Goal: Transaction & Acquisition: Subscribe to service/newsletter

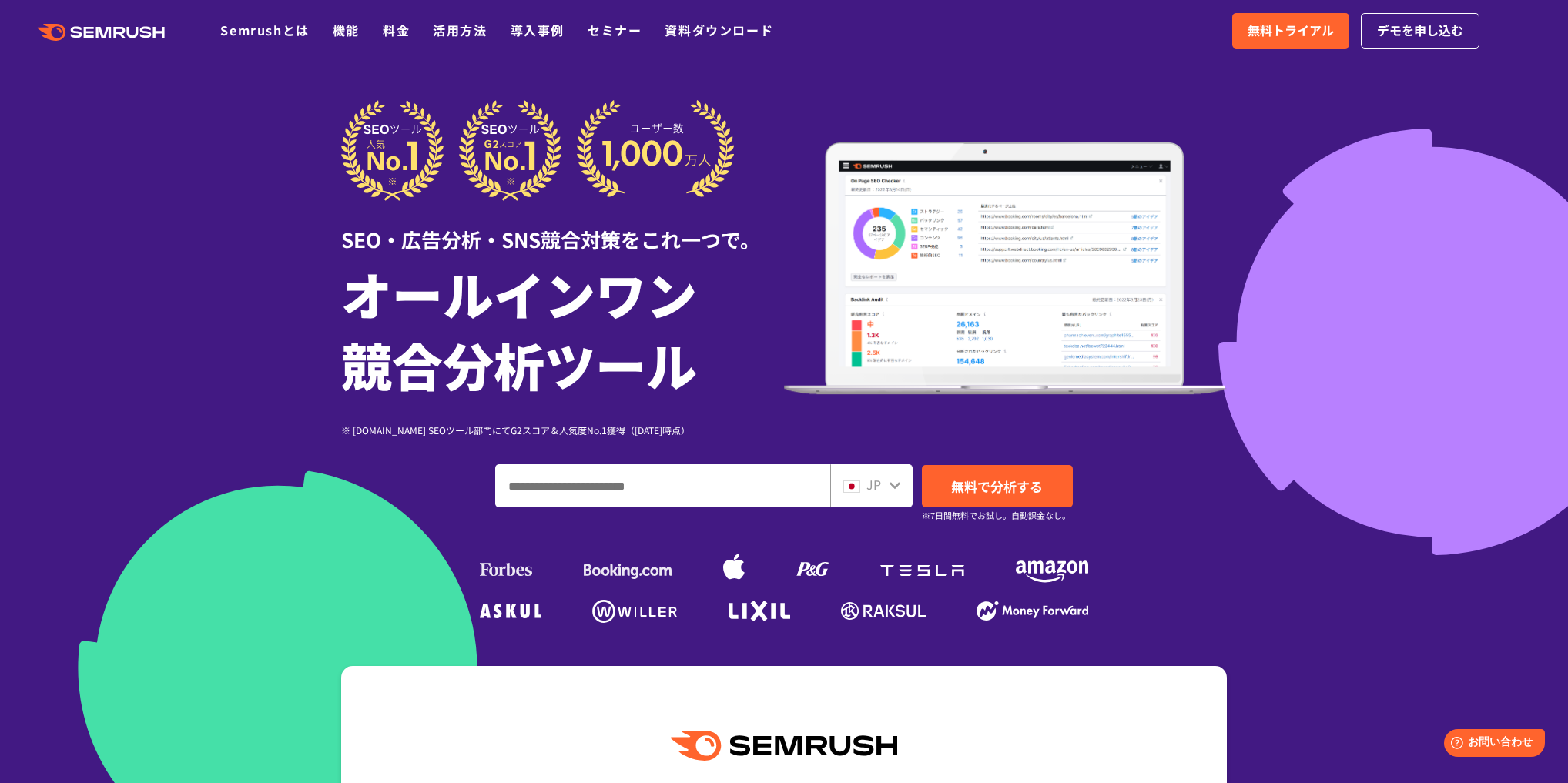
click at [741, 491] on input "ドメイン、キーワードまたはURLを入力してください" at bounding box center [663, 486] width 334 height 42
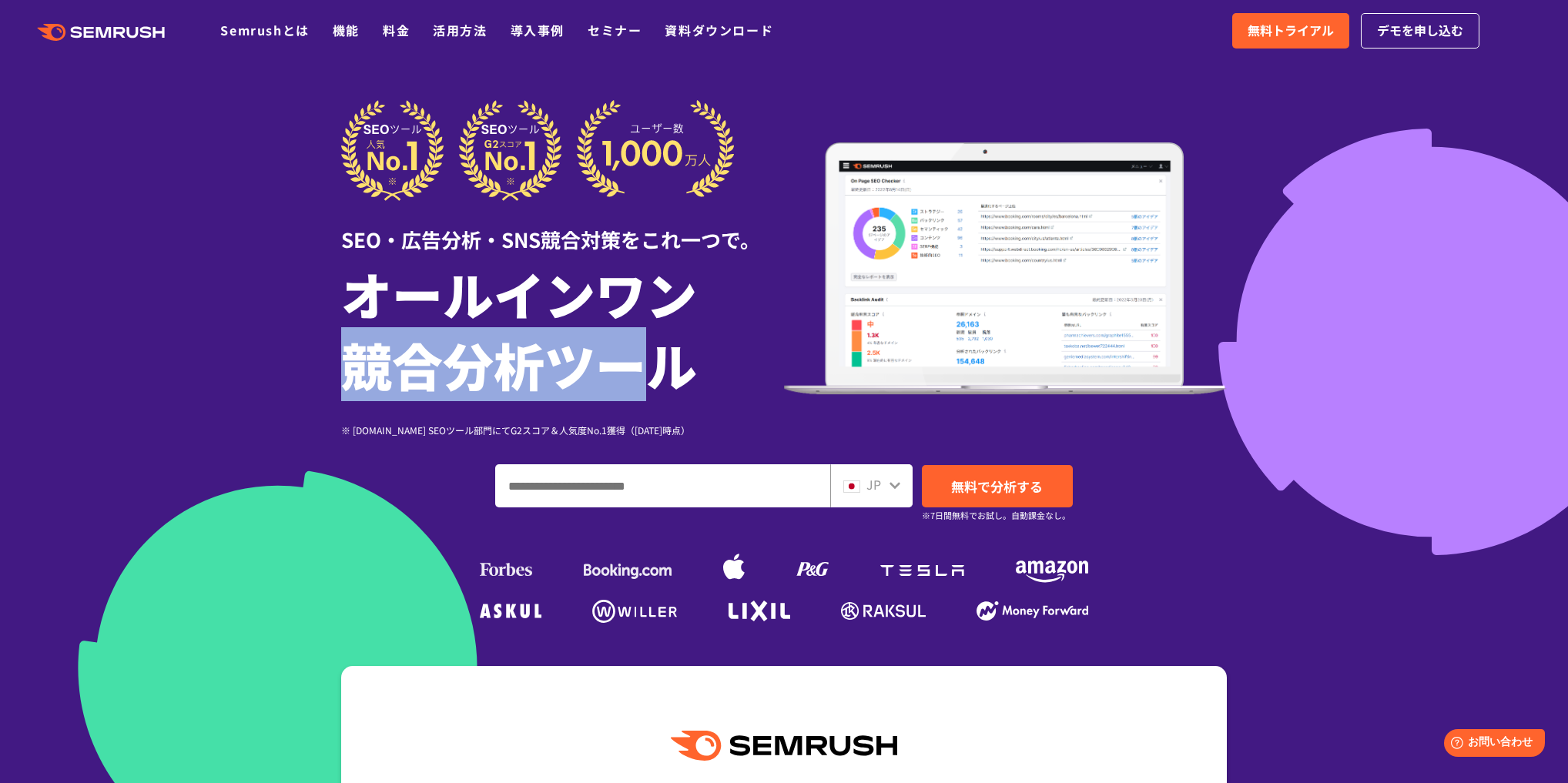
drag, startPoint x: 350, startPoint y: 369, endPoint x: 625, endPoint y: 375, distance: 275.1
click at [625, 375] on h1 "オールインワン 競合分析ツール" at bounding box center [562, 329] width 443 height 142
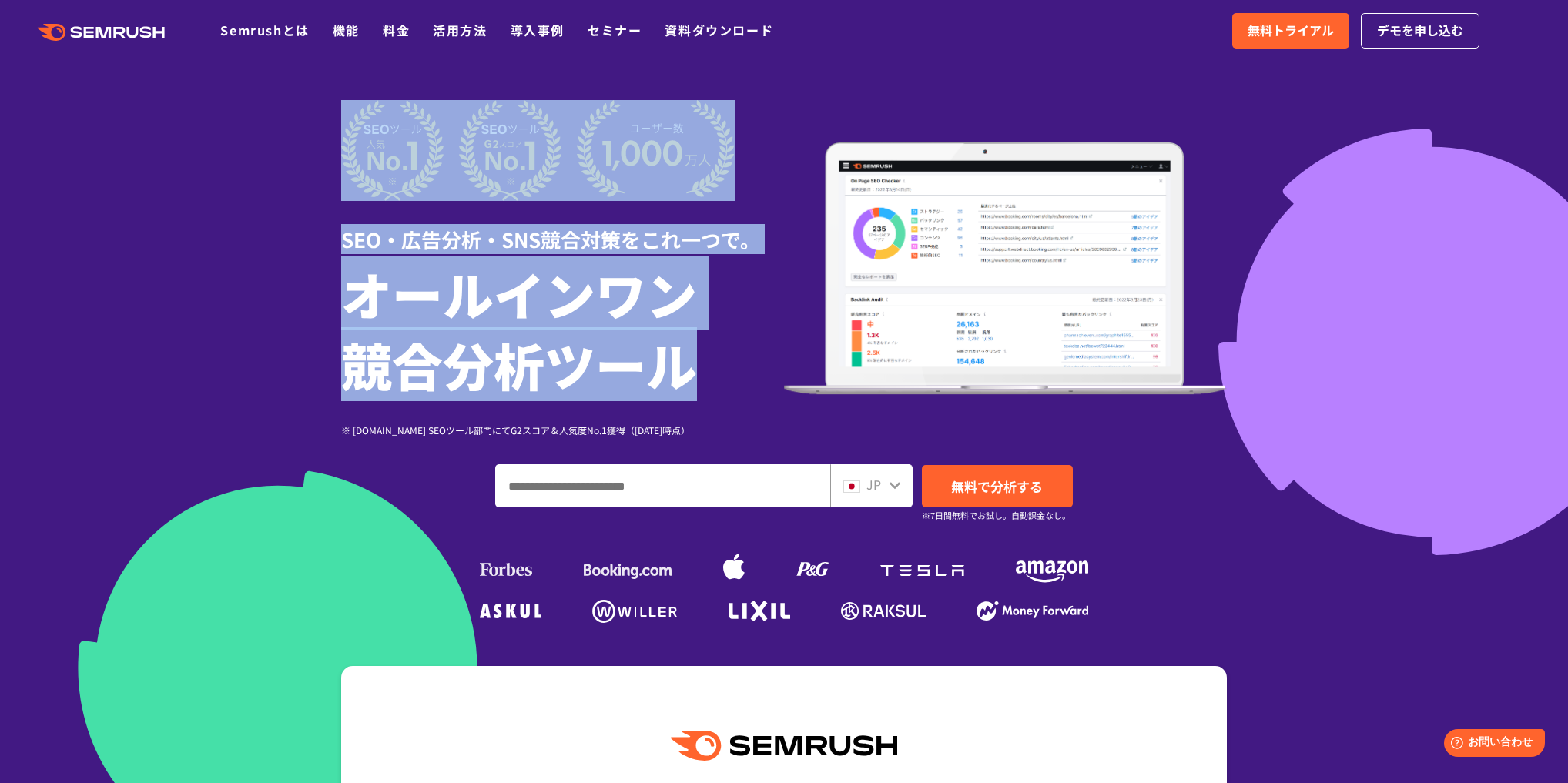
drag, startPoint x: 692, startPoint y: 376, endPoint x: 314, endPoint y: 381, distance: 378.0
click at [314, 381] on section "SEO・広告分析・SNS競合対策をこれ一つで。 オールインワン 競合分析ツール ※ [DOMAIN_NAME] SEOツール部門にてG2スコア＆人気度No.1…" at bounding box center [784, 429] width 1568 height 859
click at [314, 381] on div at bounding box center [784, 429] width 1568 height 859
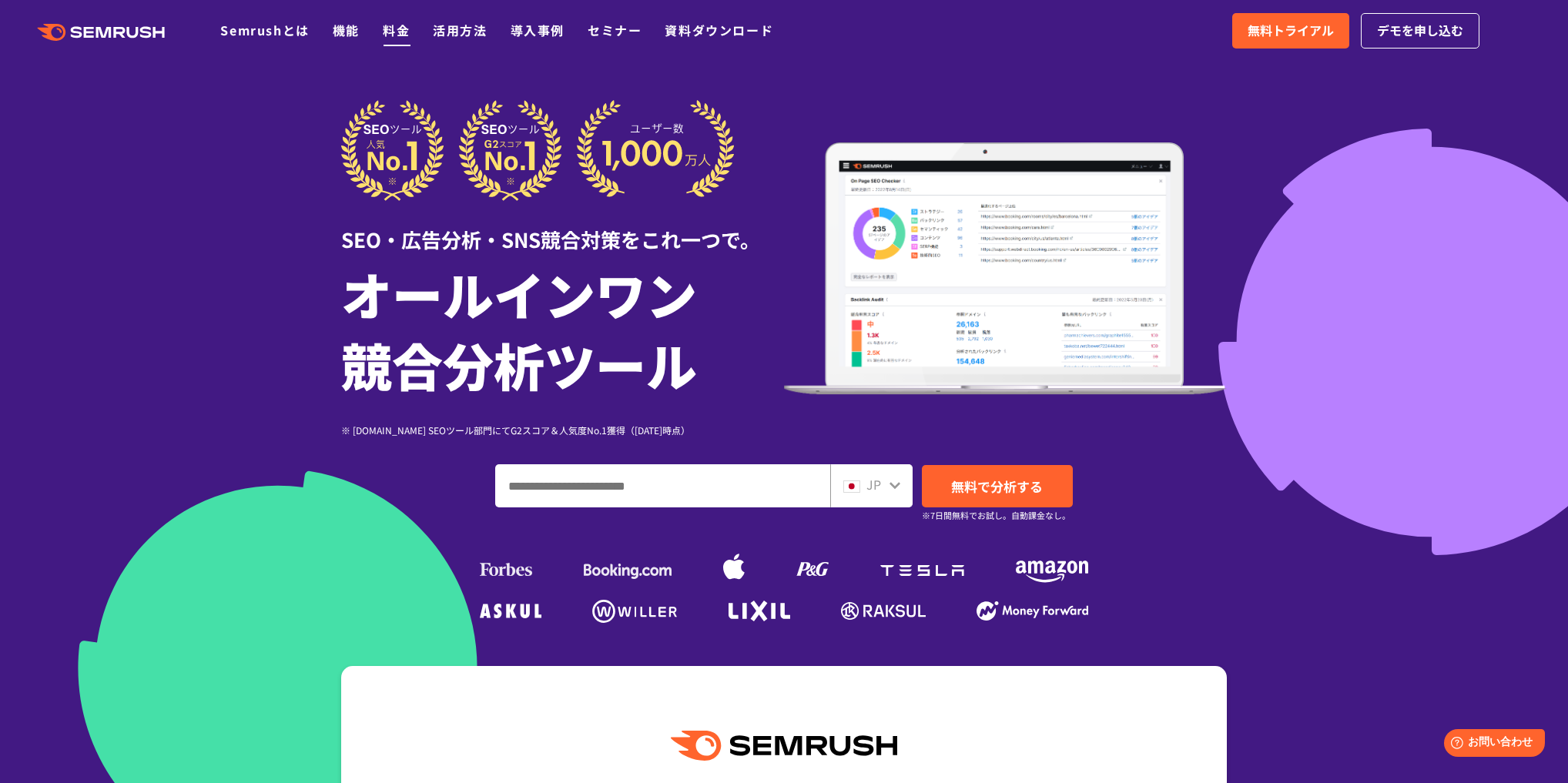
click at [401, 37] on link "料金" at bounding box center [396, 30] width 27 height 18
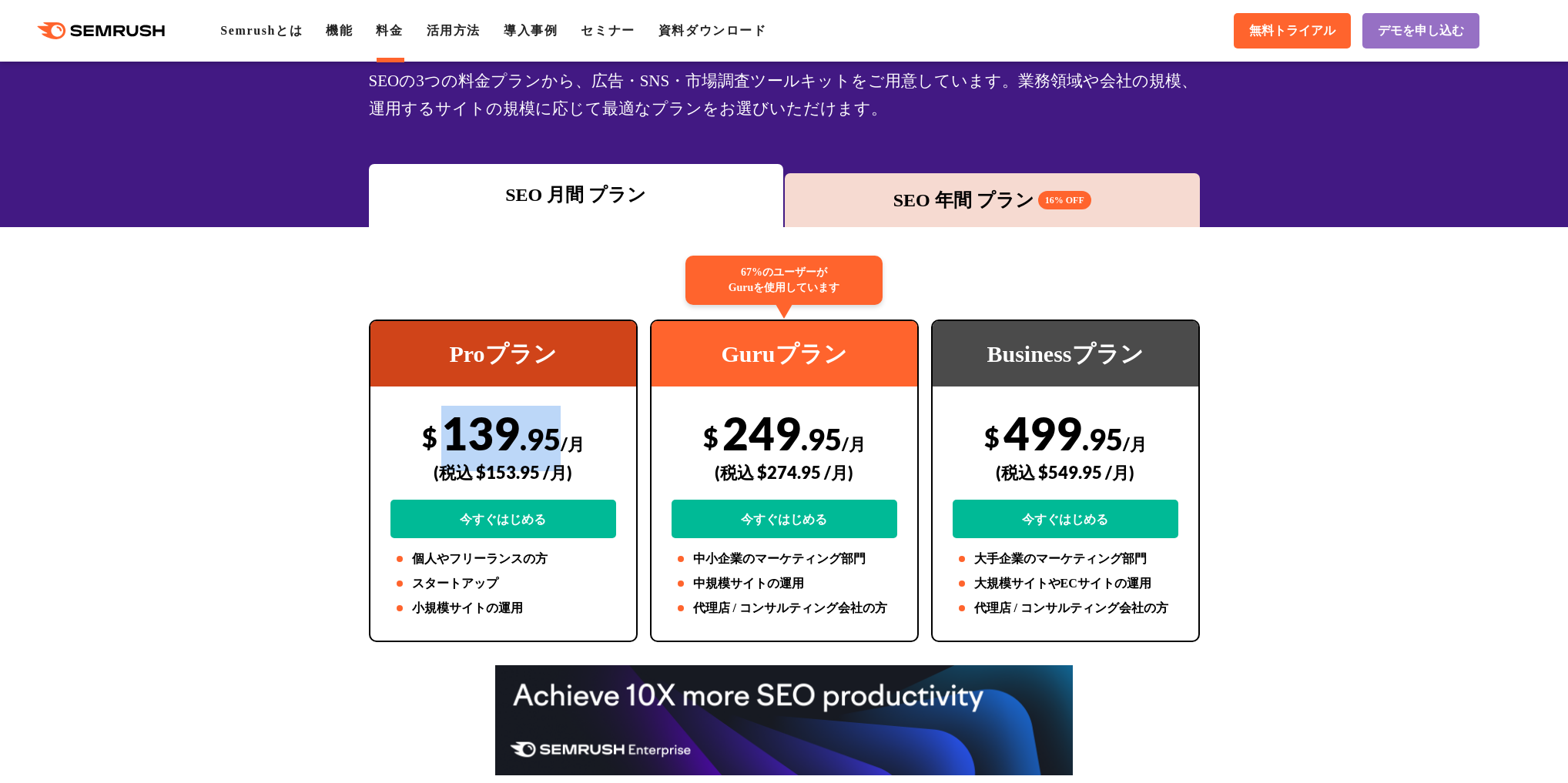
drag, startPoint x: 447, startPoint y: 428, endPoint x: 551, endPoint y: 433, distance: 104.1
click at [551, 433] on div "$ 139 .95 /月 (税込 $153.95 /月) 今すぐはじめる" at bounding box center [503, 472] width 226 height 133
click at [551, 433] on span ".95" at bounding box center [540, 438] width 41 height 36
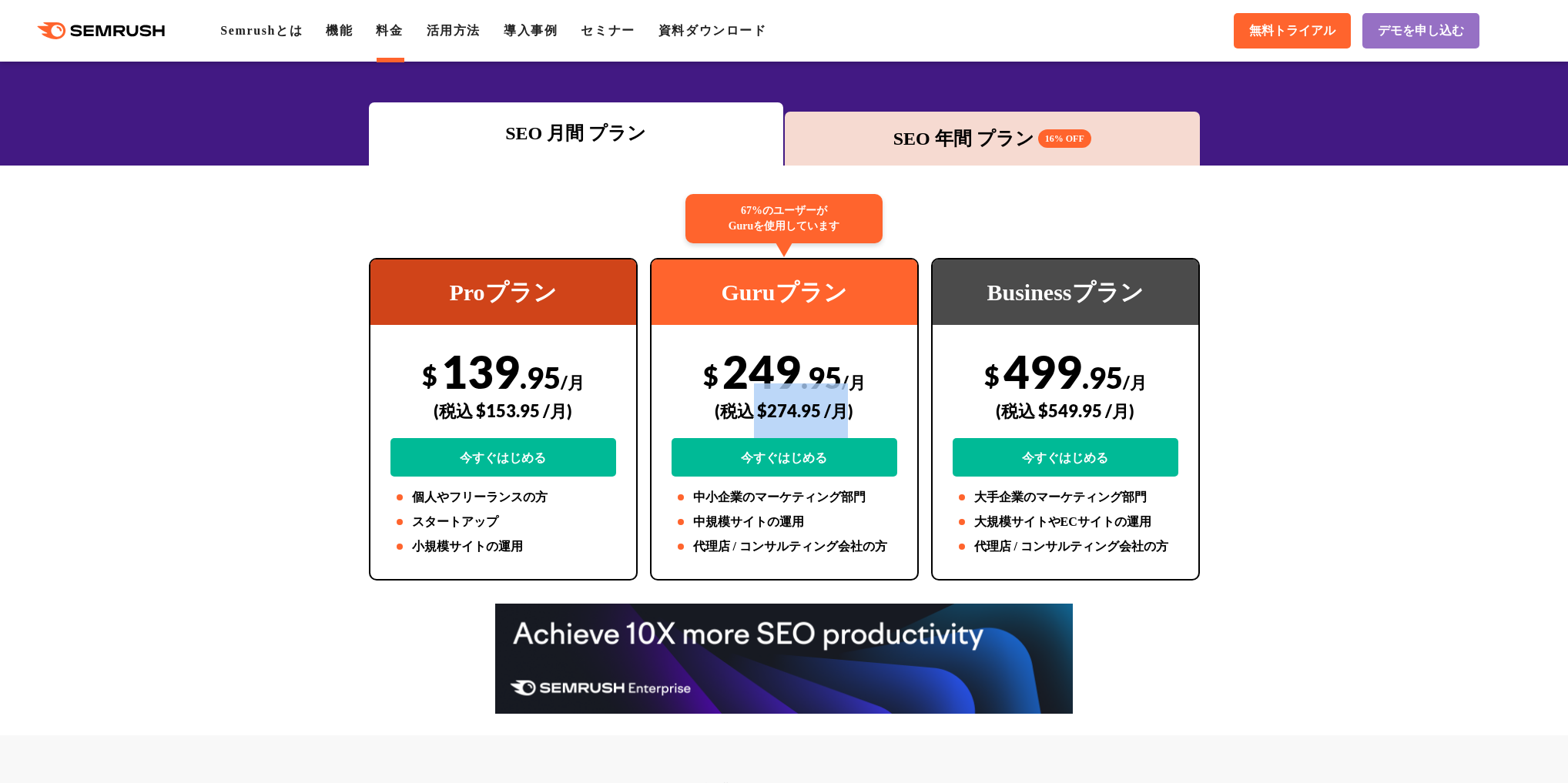
drag, startPoint x: 847, startPoint y: 408, endPoint x: 752, endPoint y: 413, distance: 95.1
click at [752, 413] on div "(税込 $274.95 /月)" at bounding box center [785, 411] width 226 height 55
drag, startPoint x: 732, startPoint y: 414, endPoint x: 779, endPoint y: 408, distance: 47.4
click at [779, 408] on div "(税込 $274.95 /月)" at bounding box center [785, 411] width 226 height 55
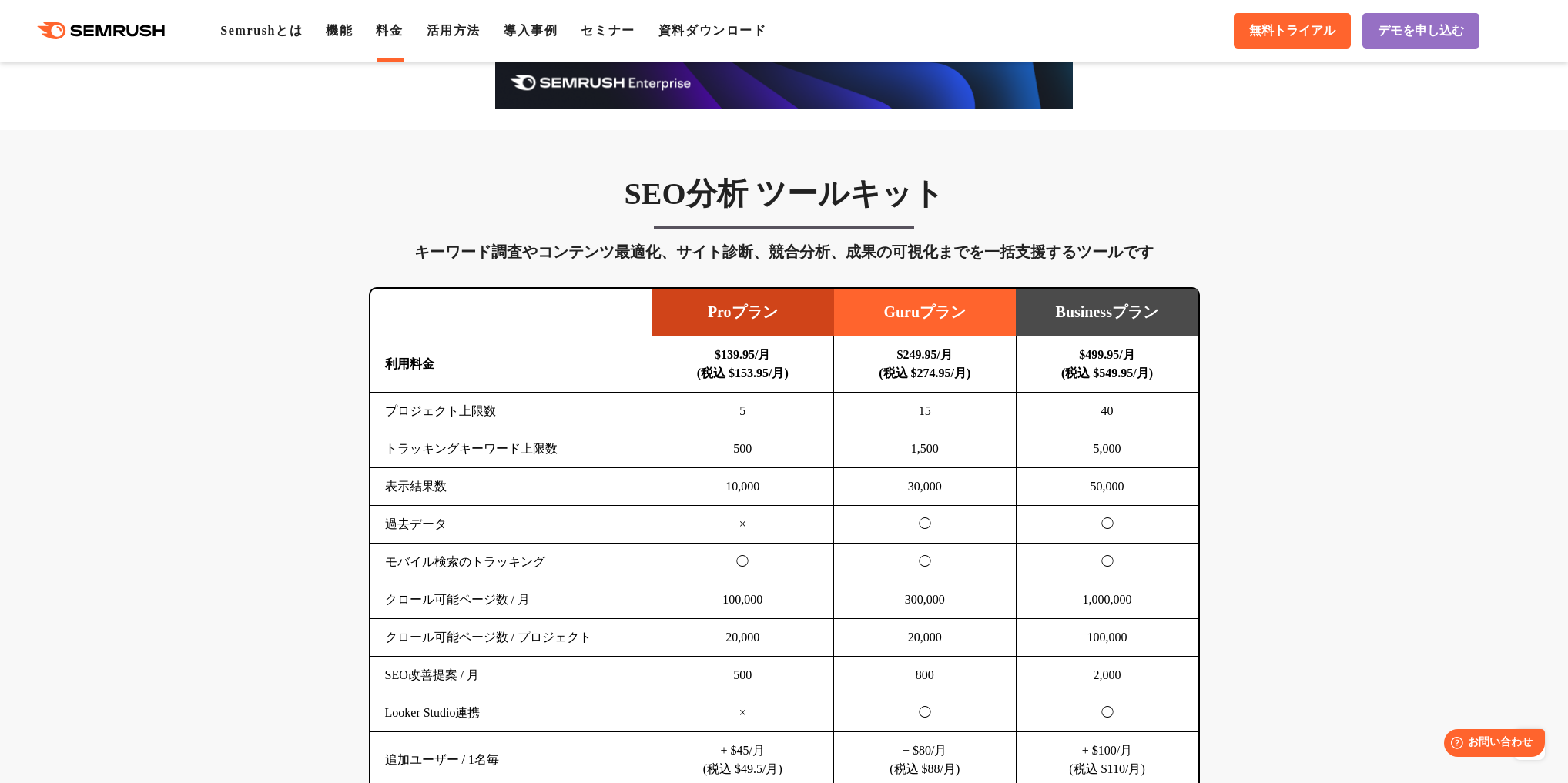
scroll to position [678, 0]
